Goal: Transaction & Acquisition: Purchase product/service

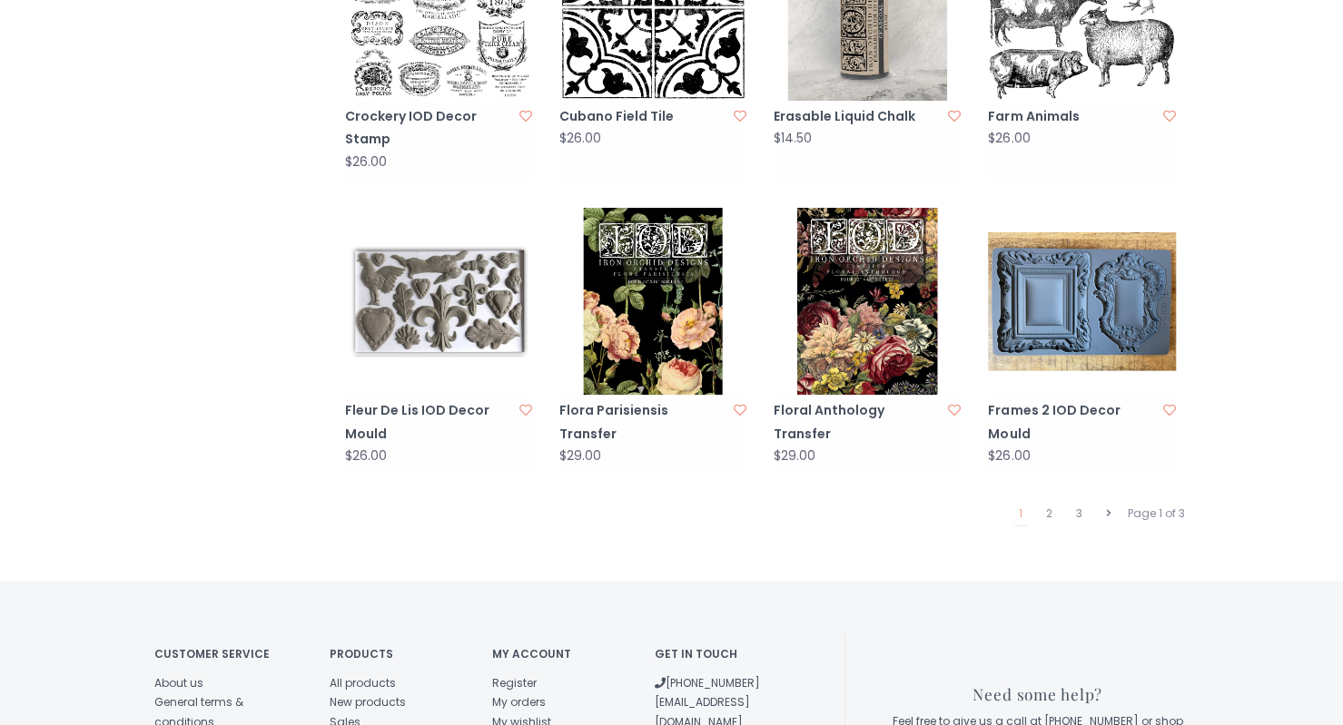
scroll to position [1742, 0]
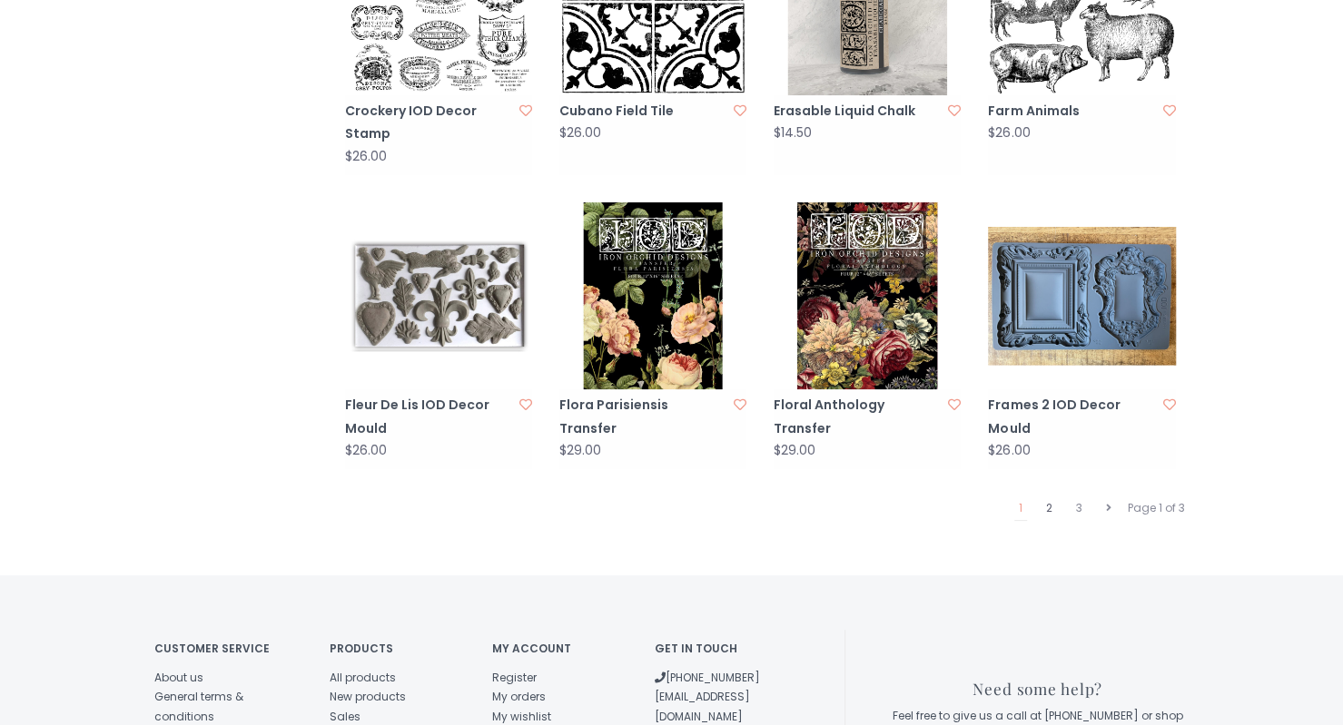
click at [1048, 497] on link "2" at bounding box center [1048, 509] width 15 height 24
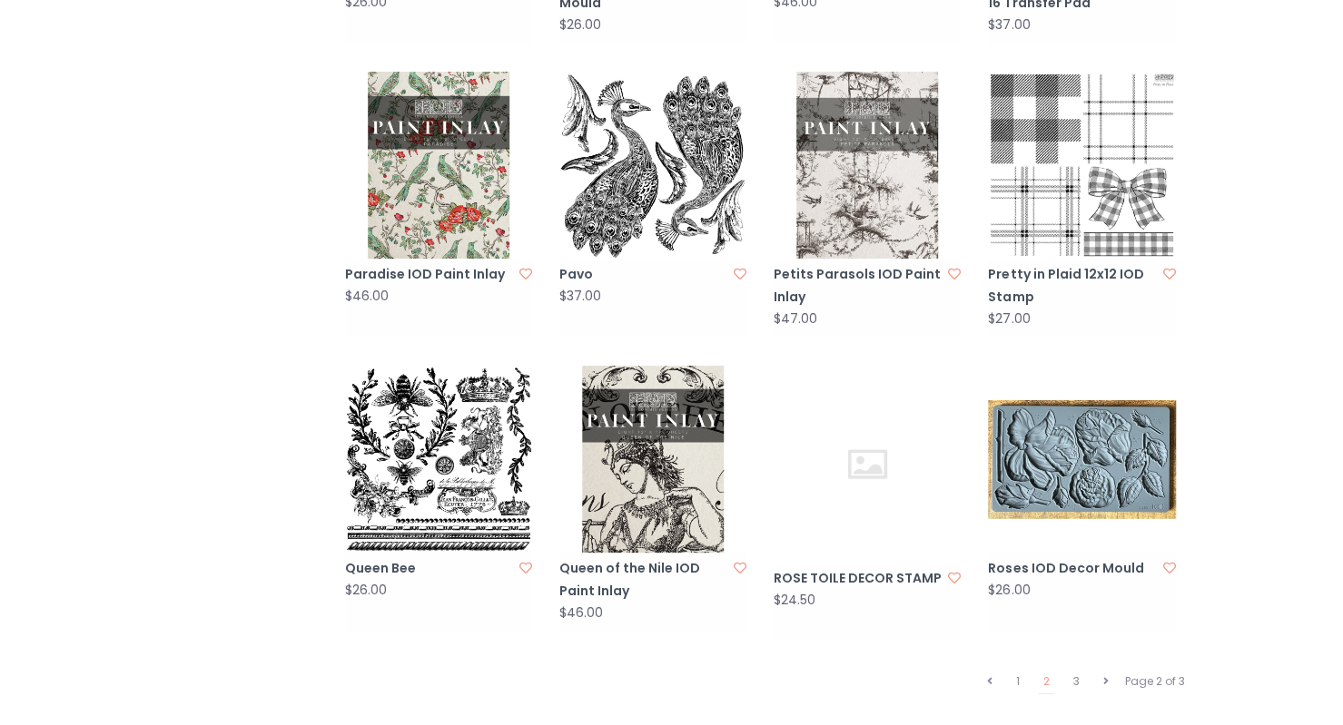
scroll to position [1663, 0]
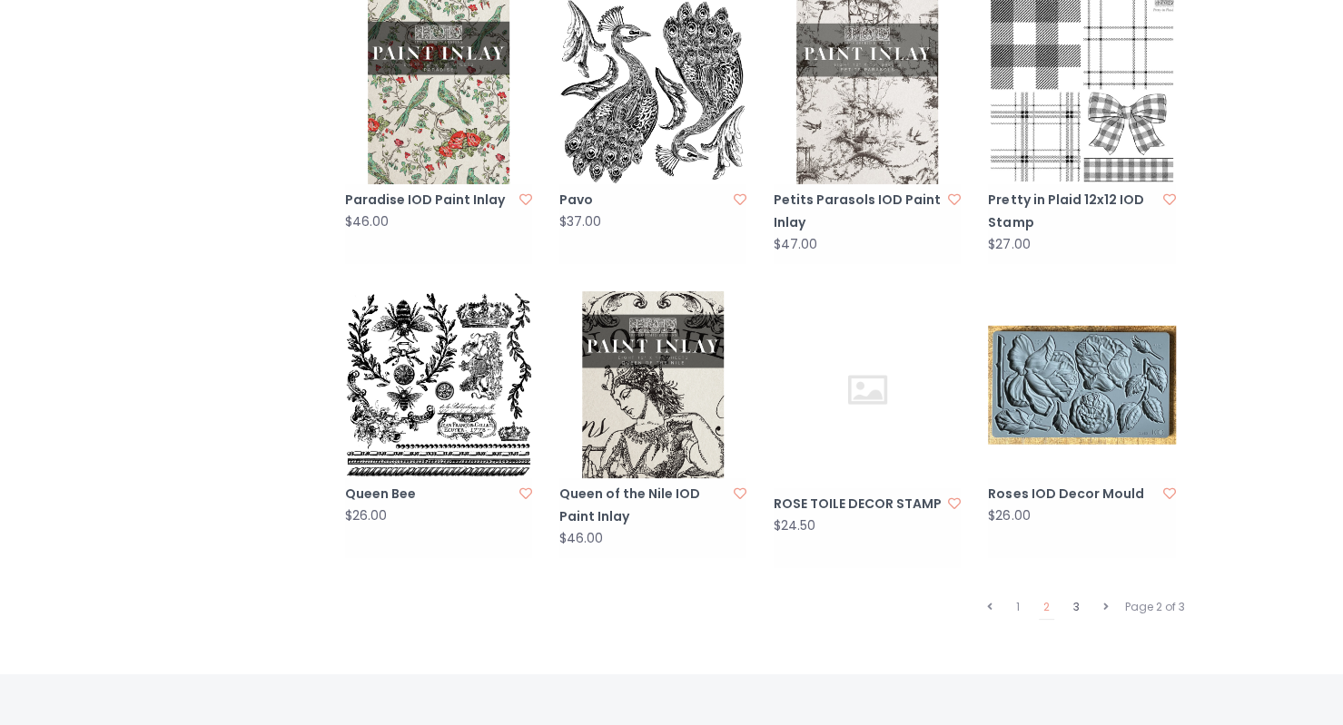
click at [1076, 596] on link "3" at bounding box center [1076, 608] width 15 height 24
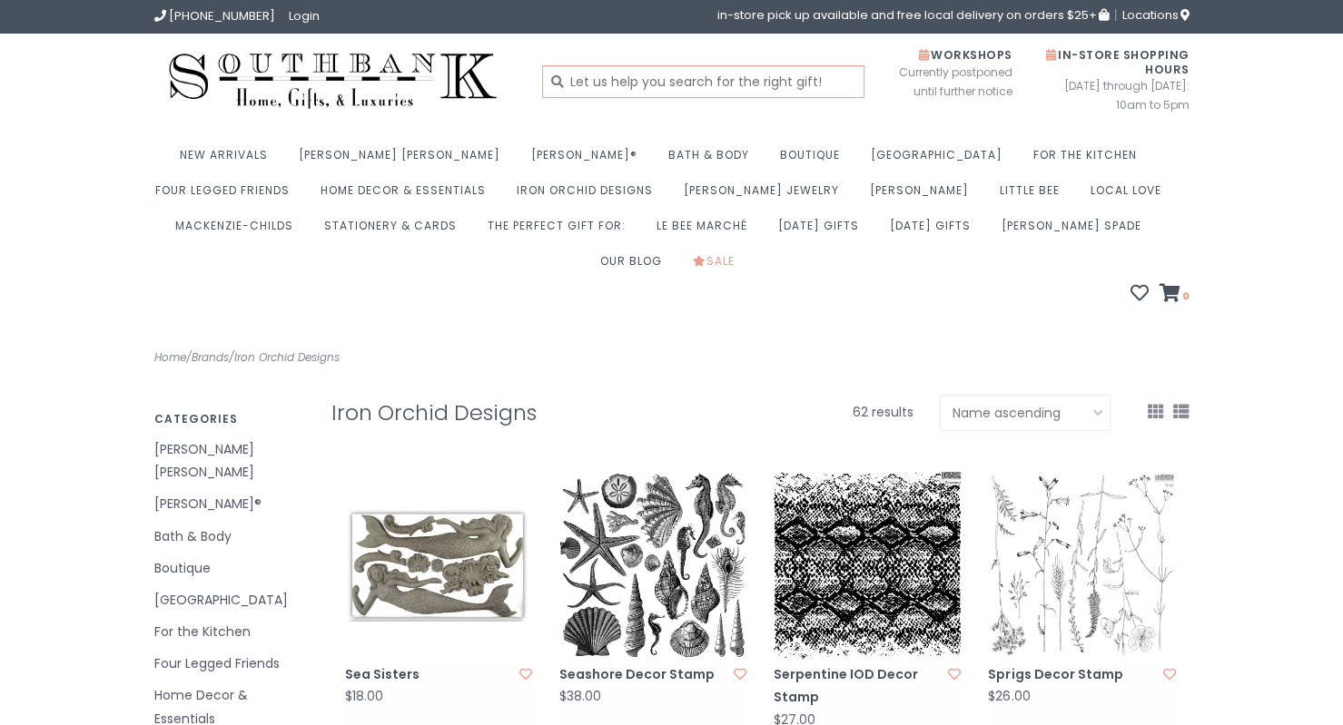
click at [721, 85] on input "text" at bounding box center [703, 81] width 322 height 33
type input "dewdrop"
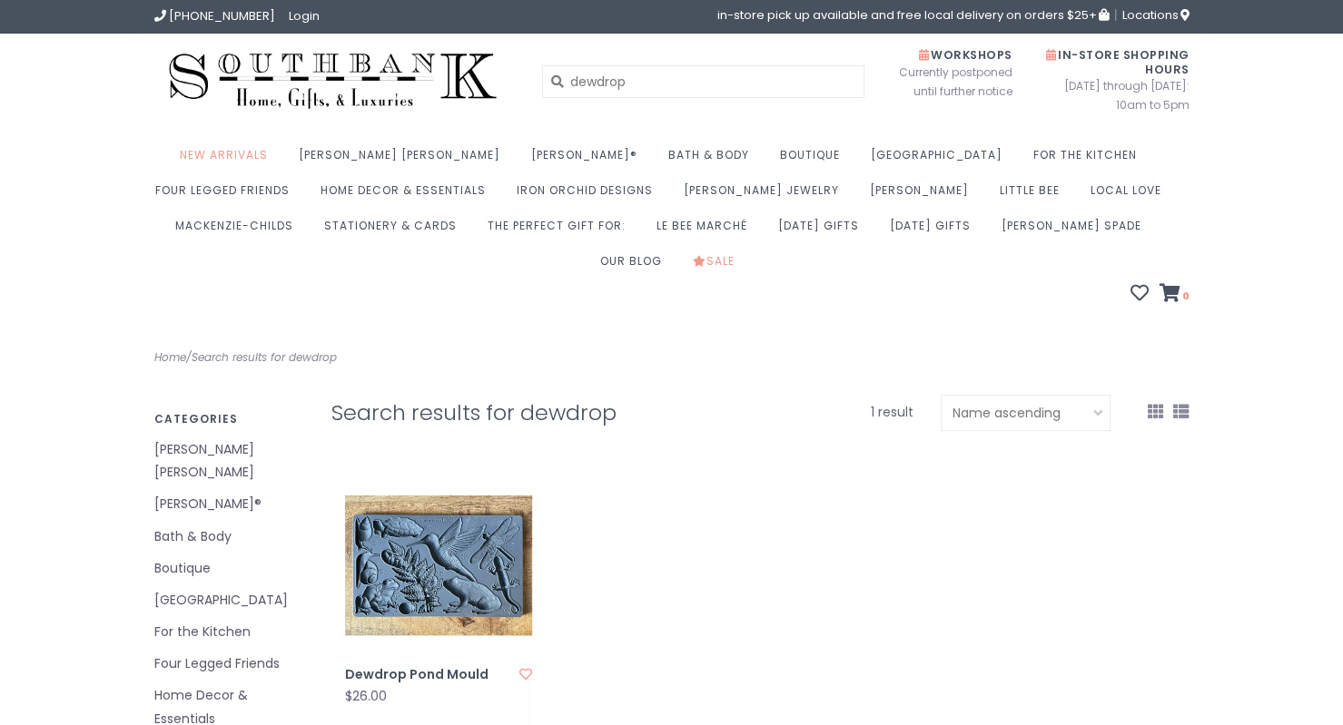
click at [461, 534] on img at bounding box center [438, 565] width 187 height 187
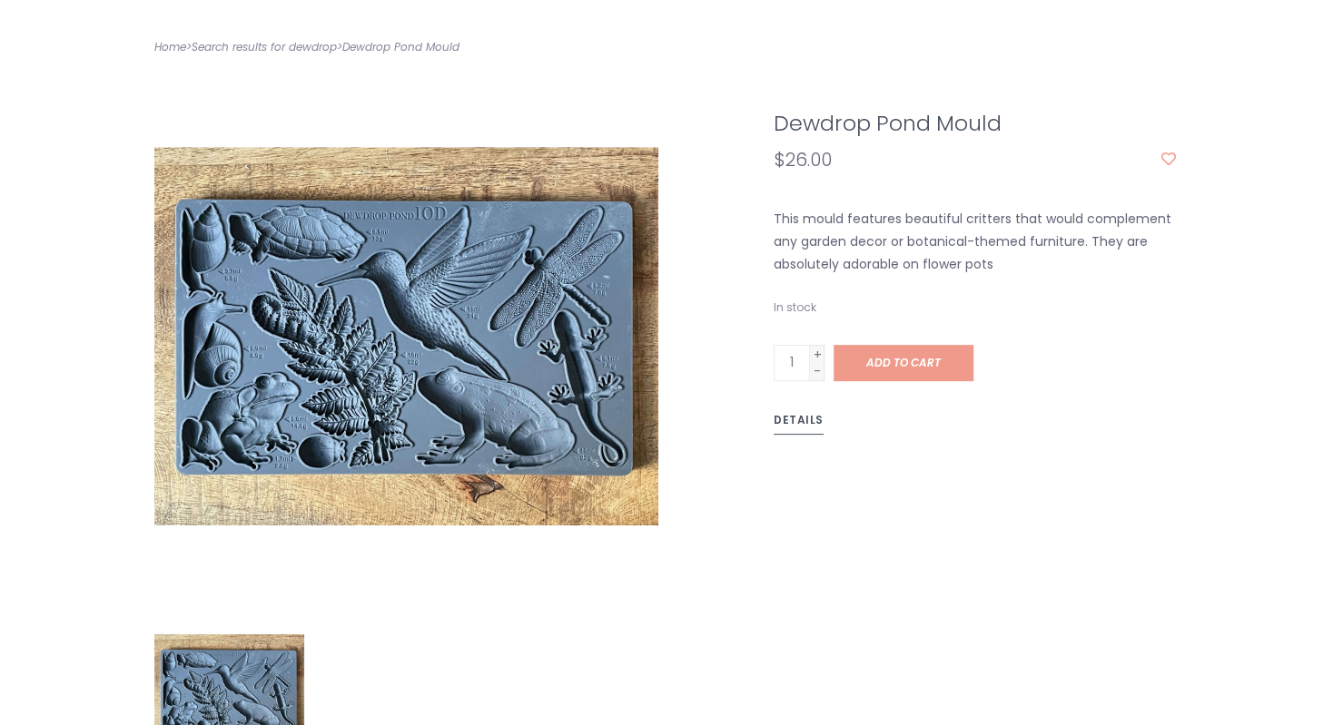
scroll to position [433, 0]
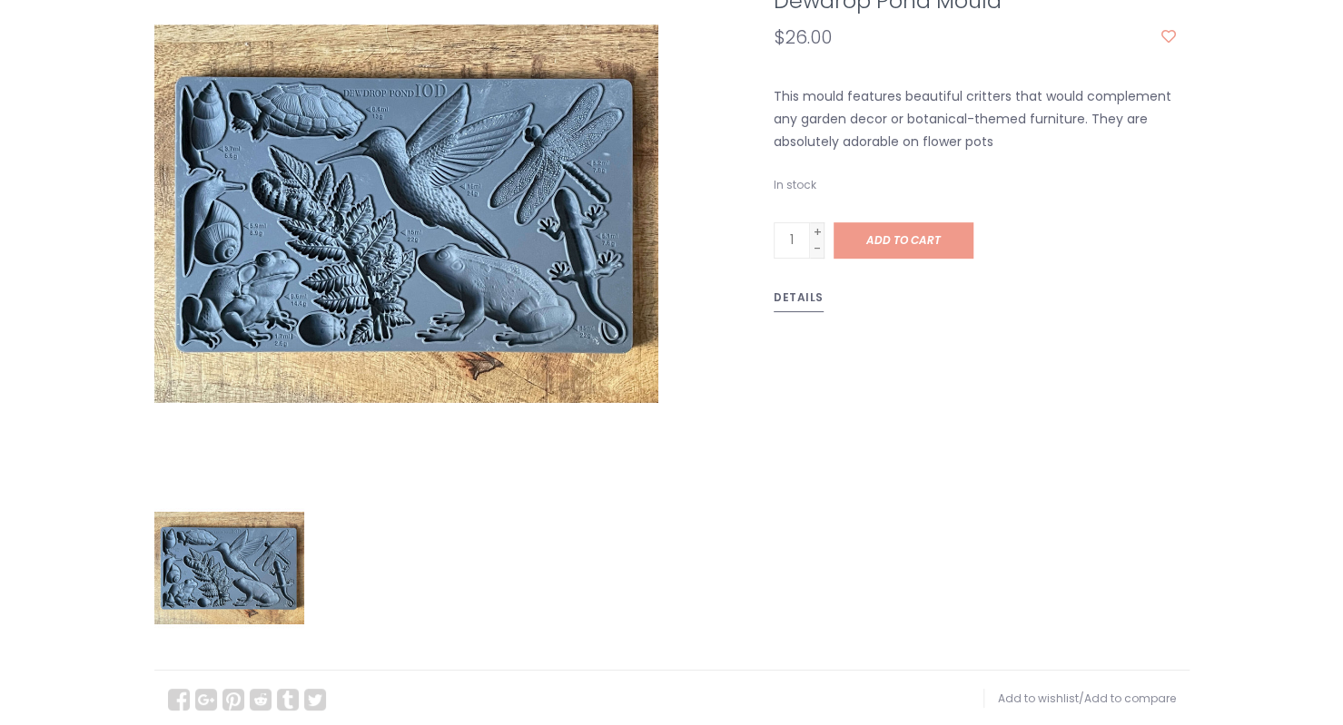
click at [795, 288] on link "Details" at bounding box center [799, 300] width 50 height 25
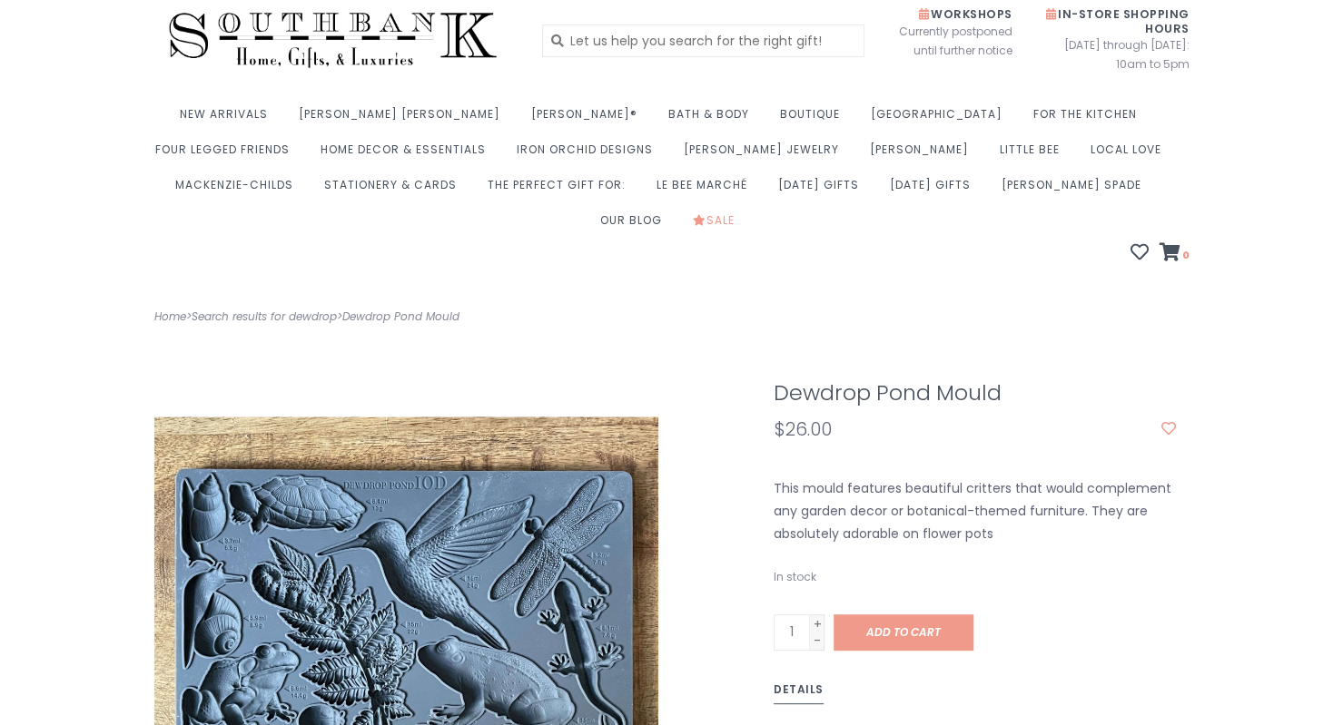
scroll to position [42, 0]
click at [923, 624] on span "Add to cart" at bounding box center [903, 631] width 74 height 15
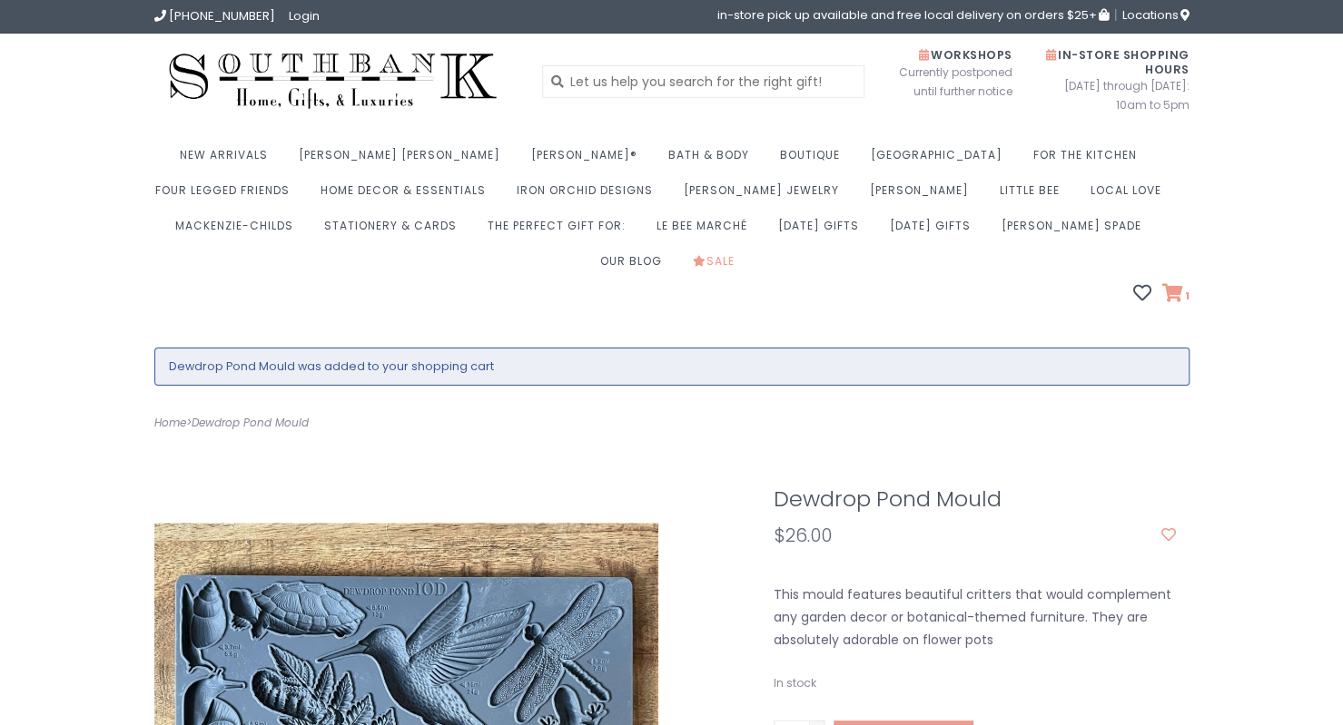
click at [1180, 284] on icon at bounding box center [1172, 293] width 21 height 18
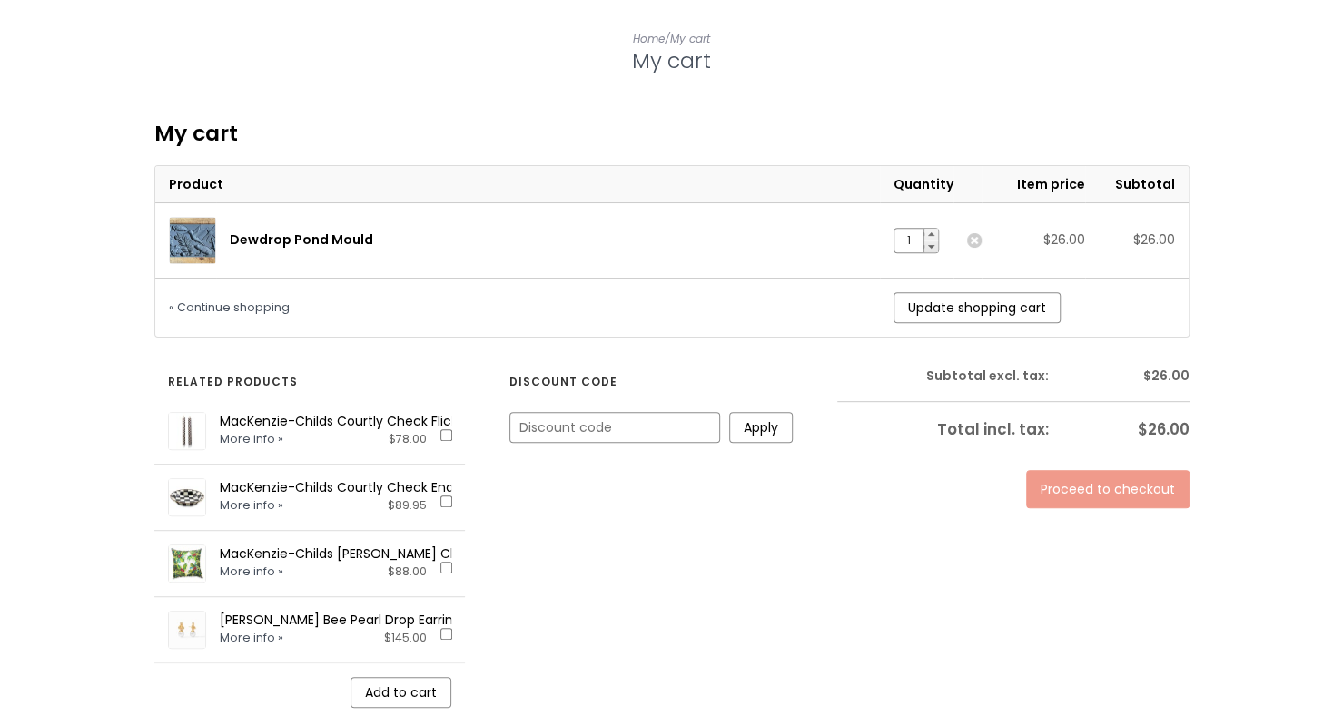
scroll to position [321, 0]
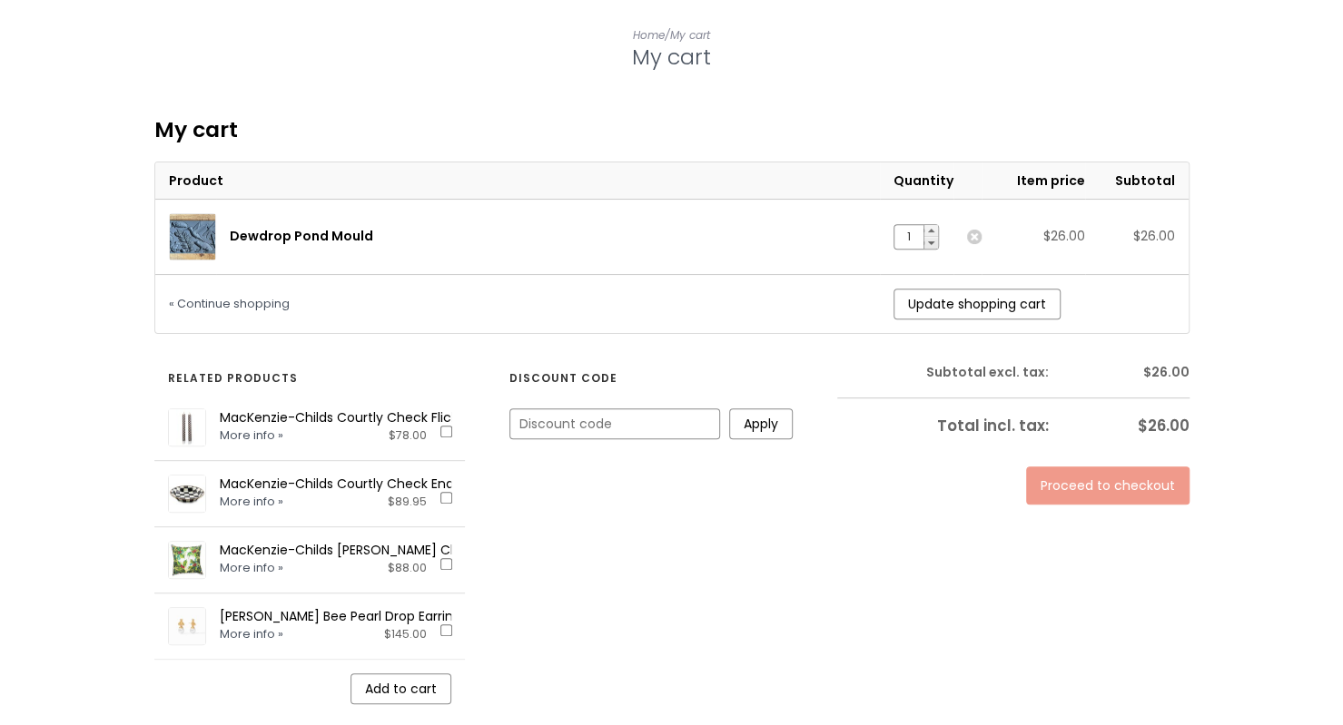
click at [1127, 467] on link "Proceed to checkout" at bounding box center [1107, 486] width 163 height 38
